Goal: Information Seeking & Learning: Learn about a topic

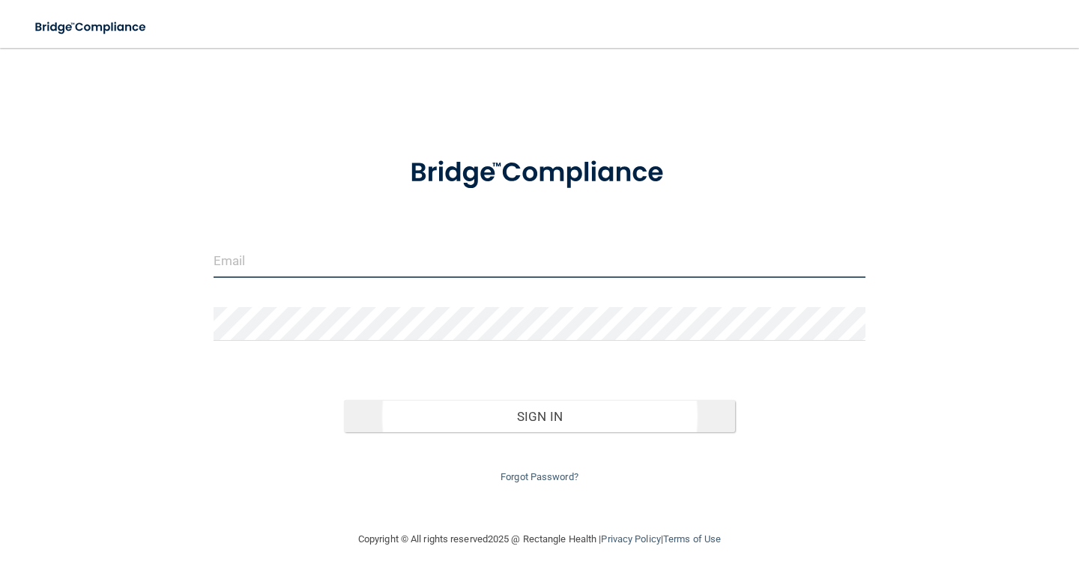
type input "[EMAIL_ADDRESS][DOMAIN_NAME]"
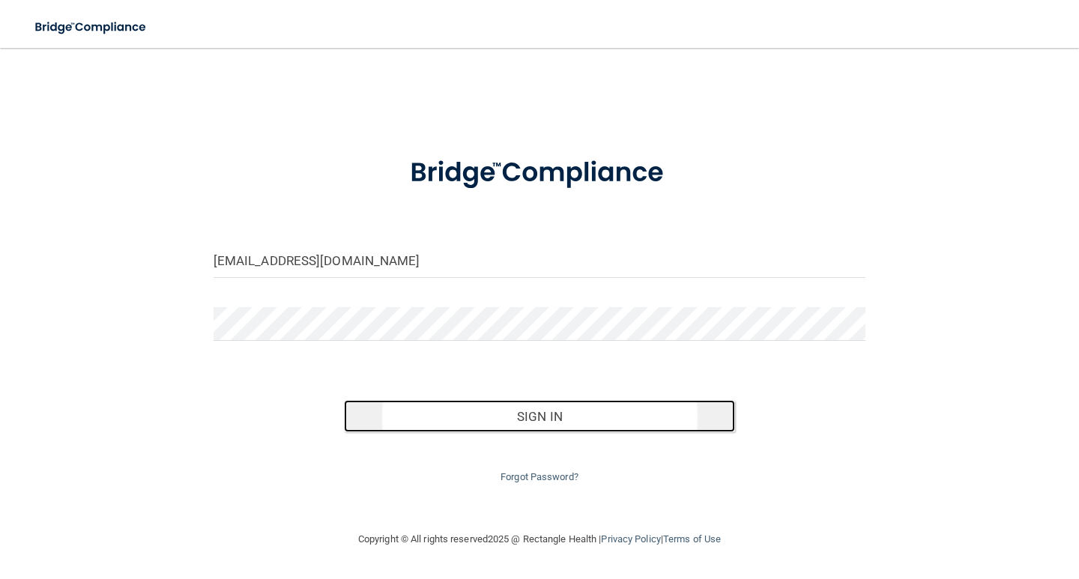
click at [485, 410] on button "Sign In" at bounding box center [539, 416] width 391 height 33
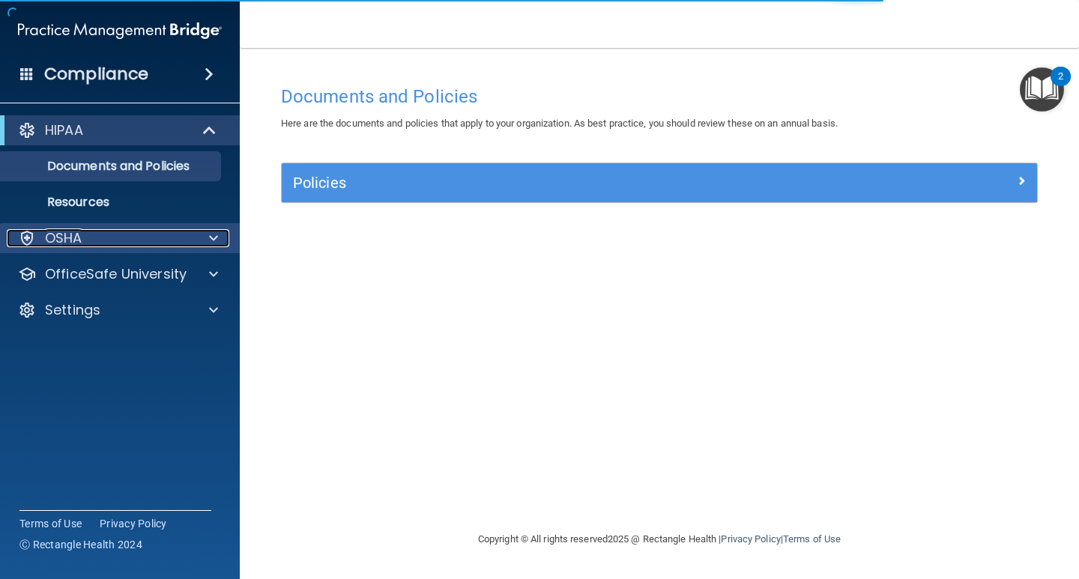
click at [207, 240] on div at bounding box center [211, 238] width 37 height 18
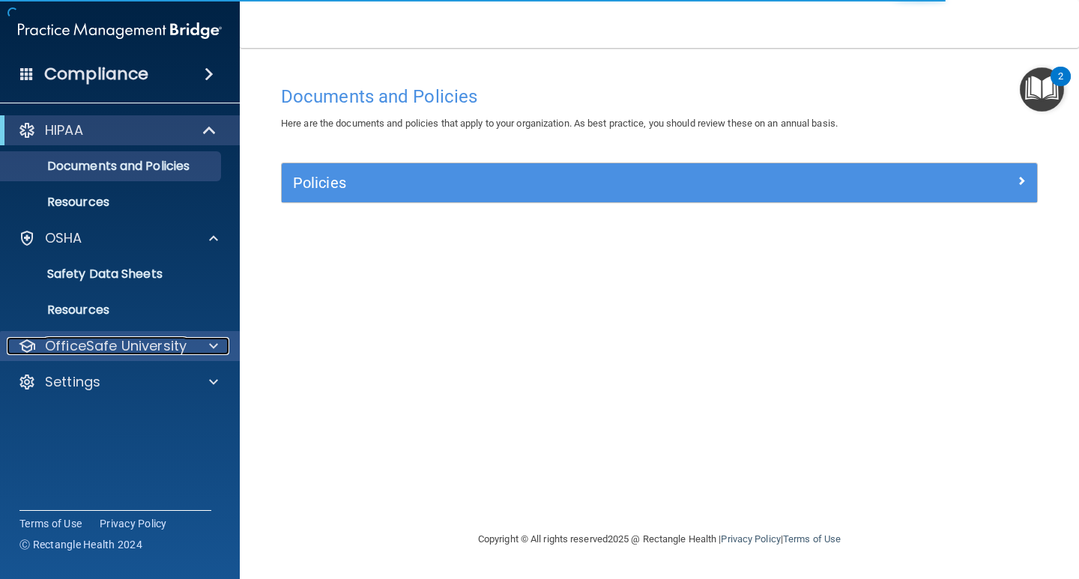
click at [194, 351] on div at bounding box center [211, 346] width 37 height 18
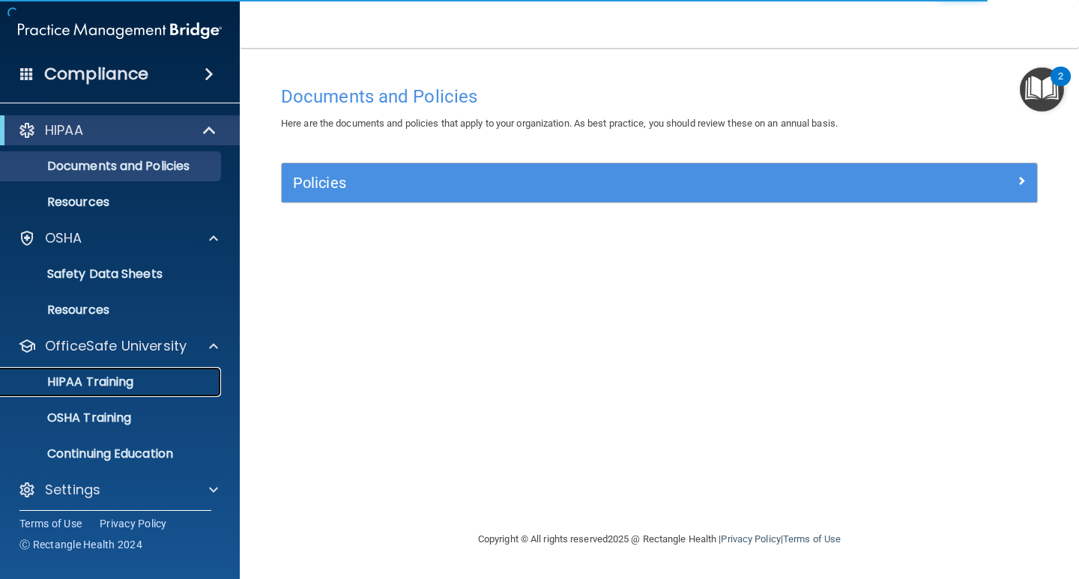
click at [162, 375] on div "HIPAA Training" at bounding box center [112, 382] width 204 height 15
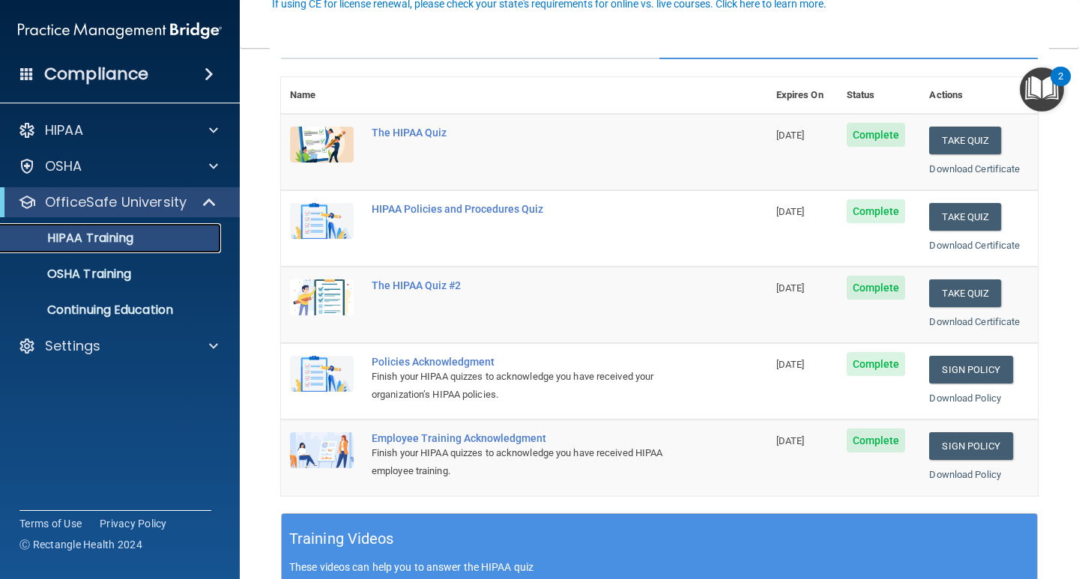
scroll to position [75, 0]
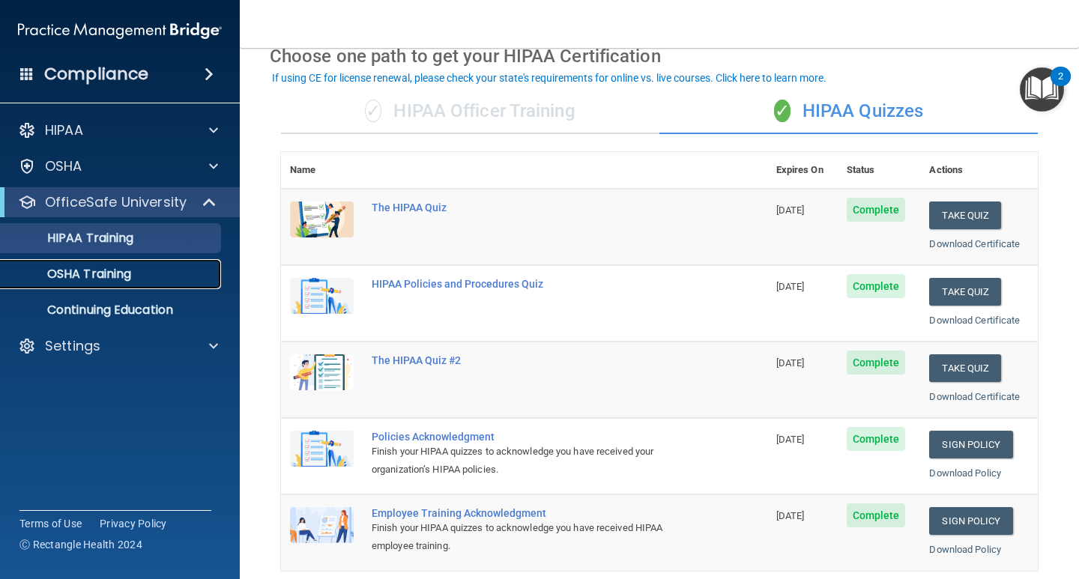
click at [86, 275] on p "OSHA Training" at bounding box center [70, 274] width 121 height 15
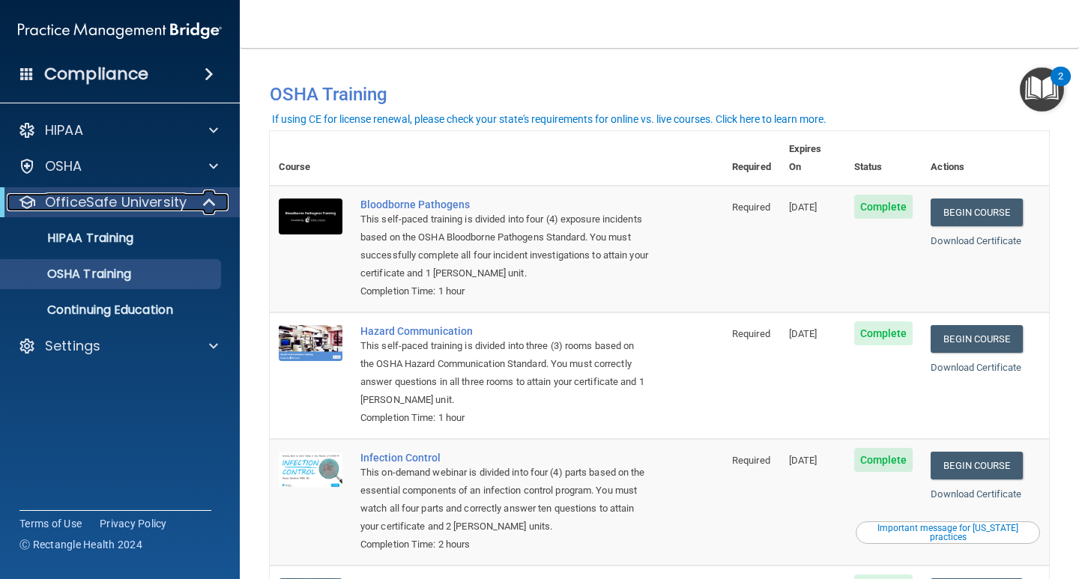
click at [187, 204] on div "OfficeSafe University" at bounding box center [99, 202] width 185 height 18
